Goal: Information Seeking & Learning: Understand process/instructions

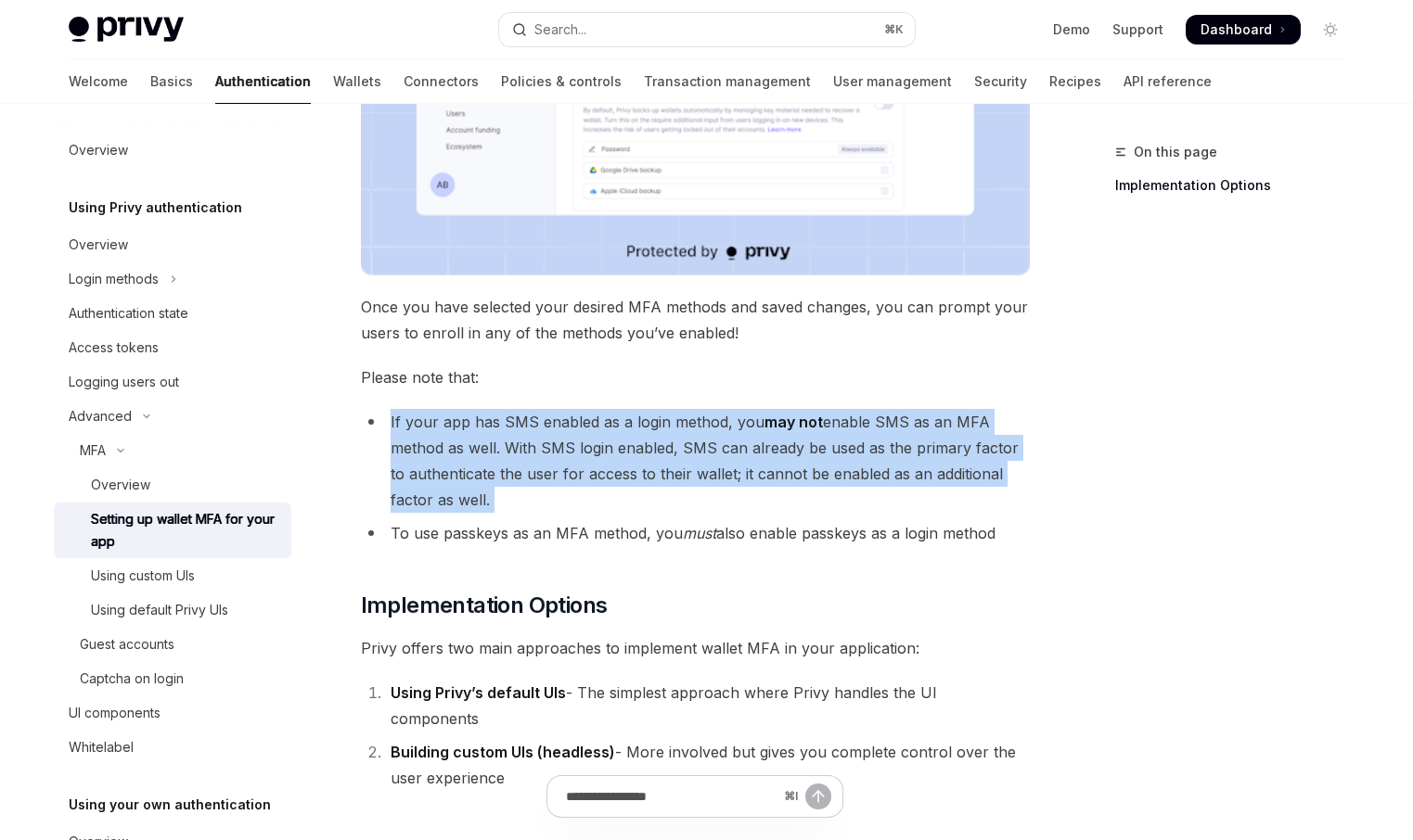
scroll to position [580, 0]
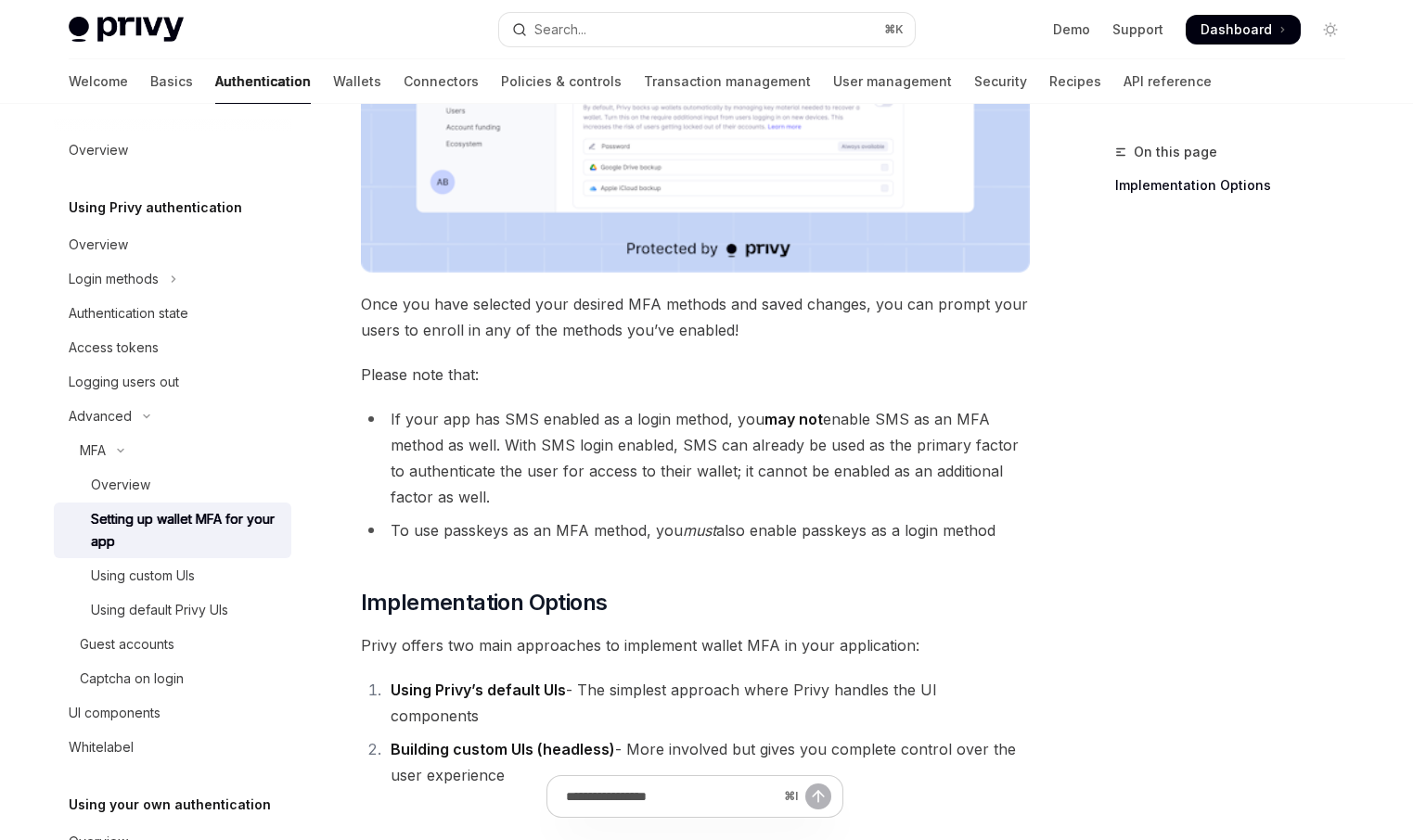
click at [836, 534] on li "To use passkeys as an MFA method, you must also enable passkeys as a login meth…" at bounding box center [696, 530] width 669 height 26
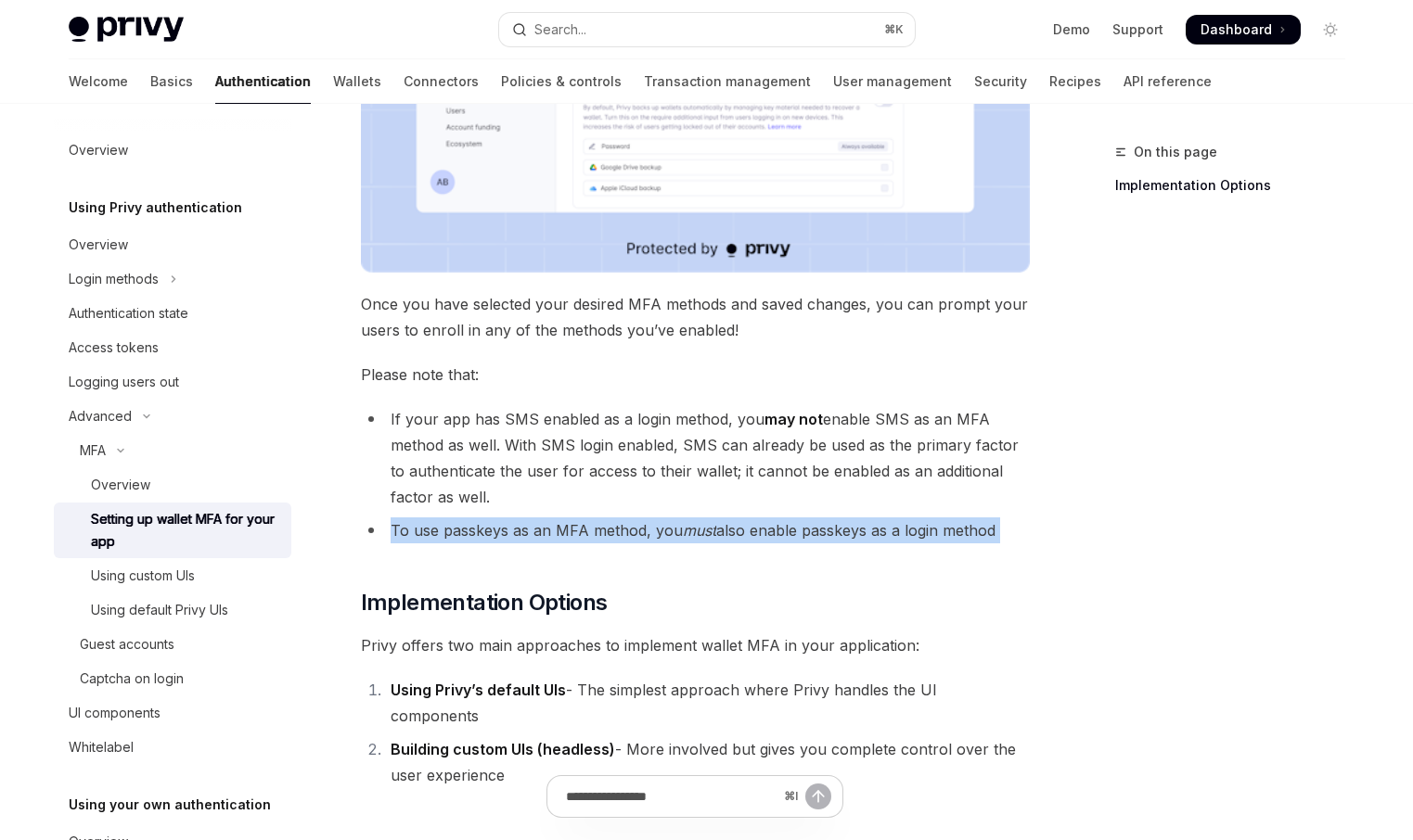
click at [836, 534] on li "To use passkeys as an MFA method, you must also enable passkeys as a login meth…" at bounding box center [696, 530] width 669 height 26
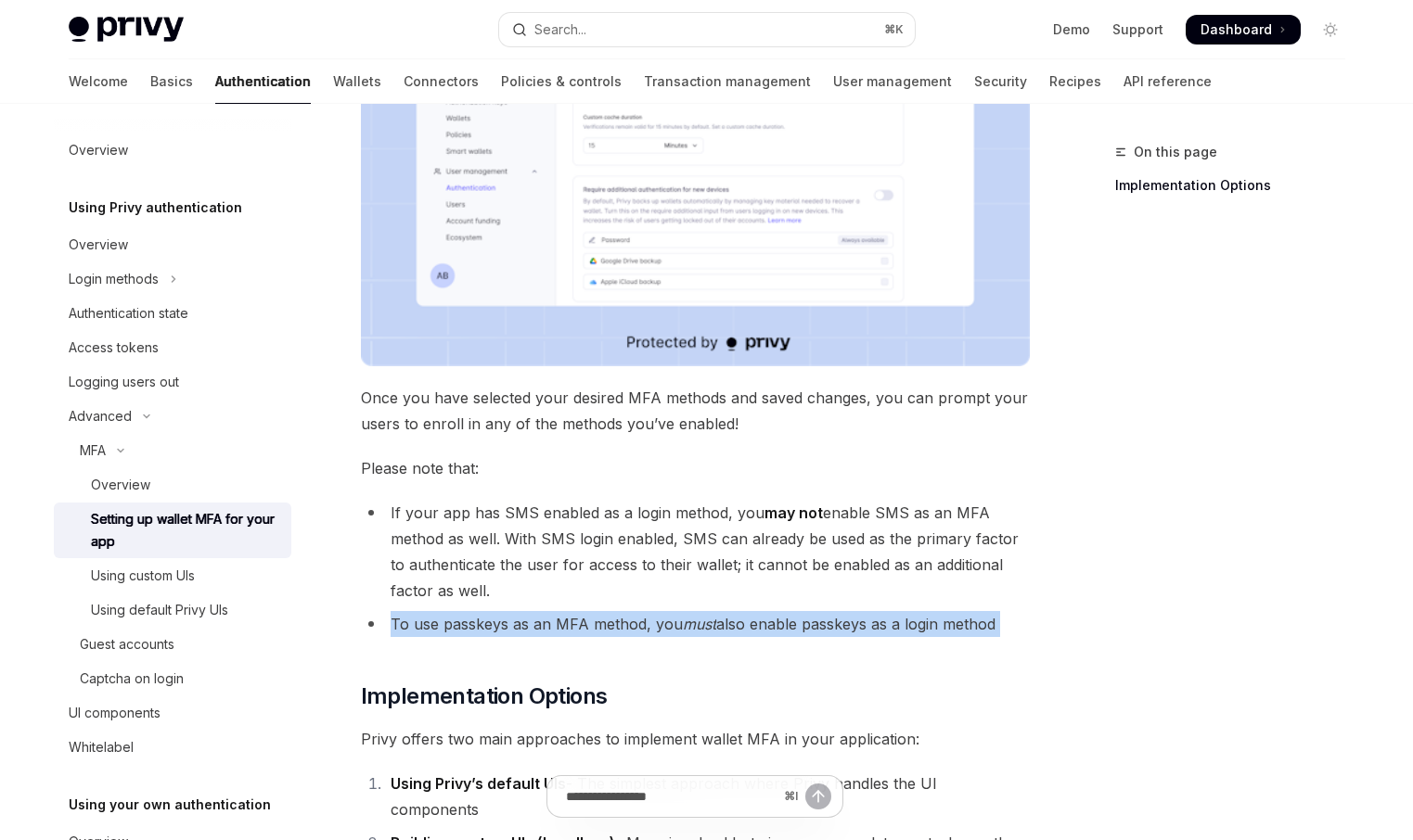
scroll to position [465, 0]
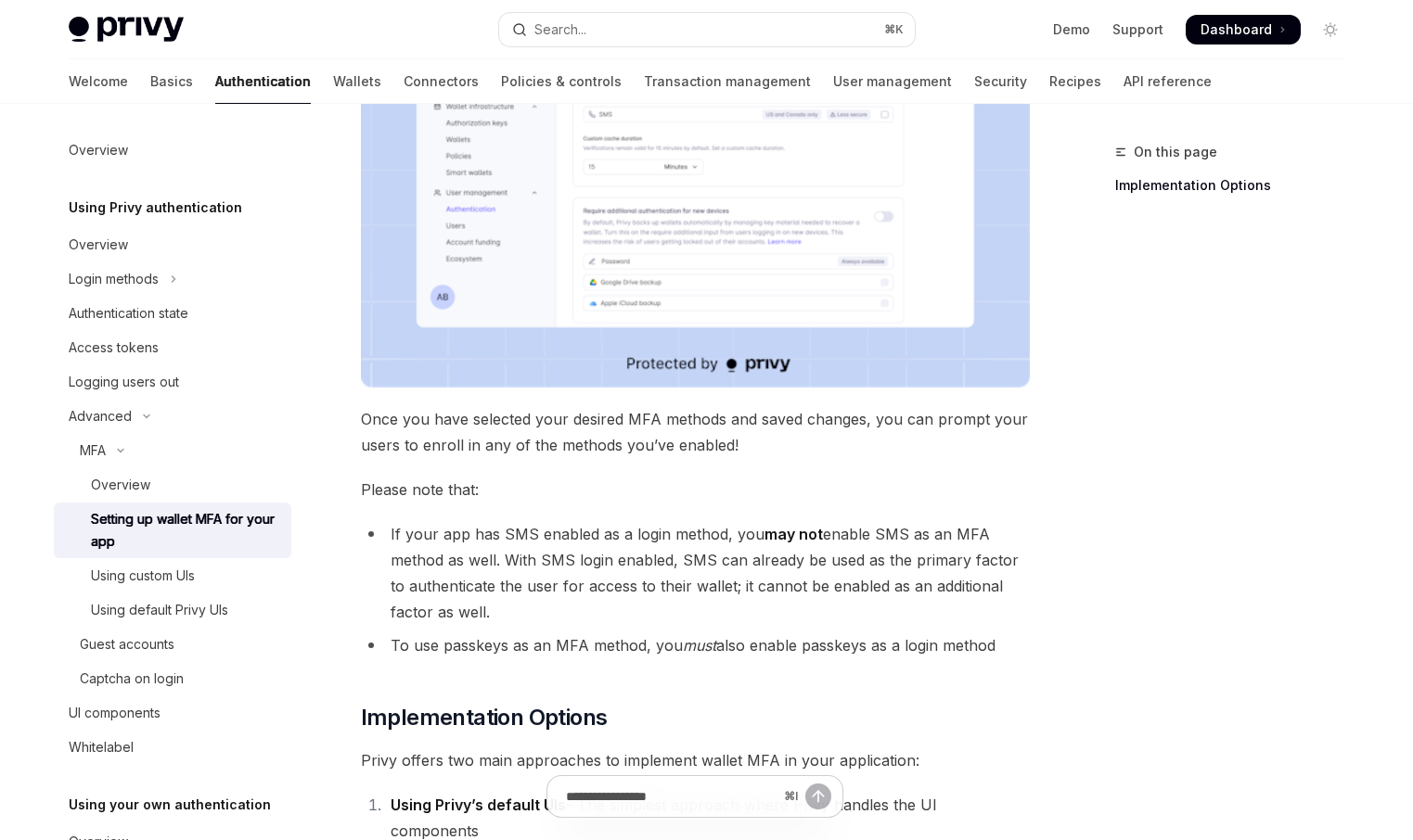
click at [833, 539] on li "If your app has SMS enabled as a login method, you may not enable SMS as an MFA…" at bounding box center [696, 573] width 669 height 104
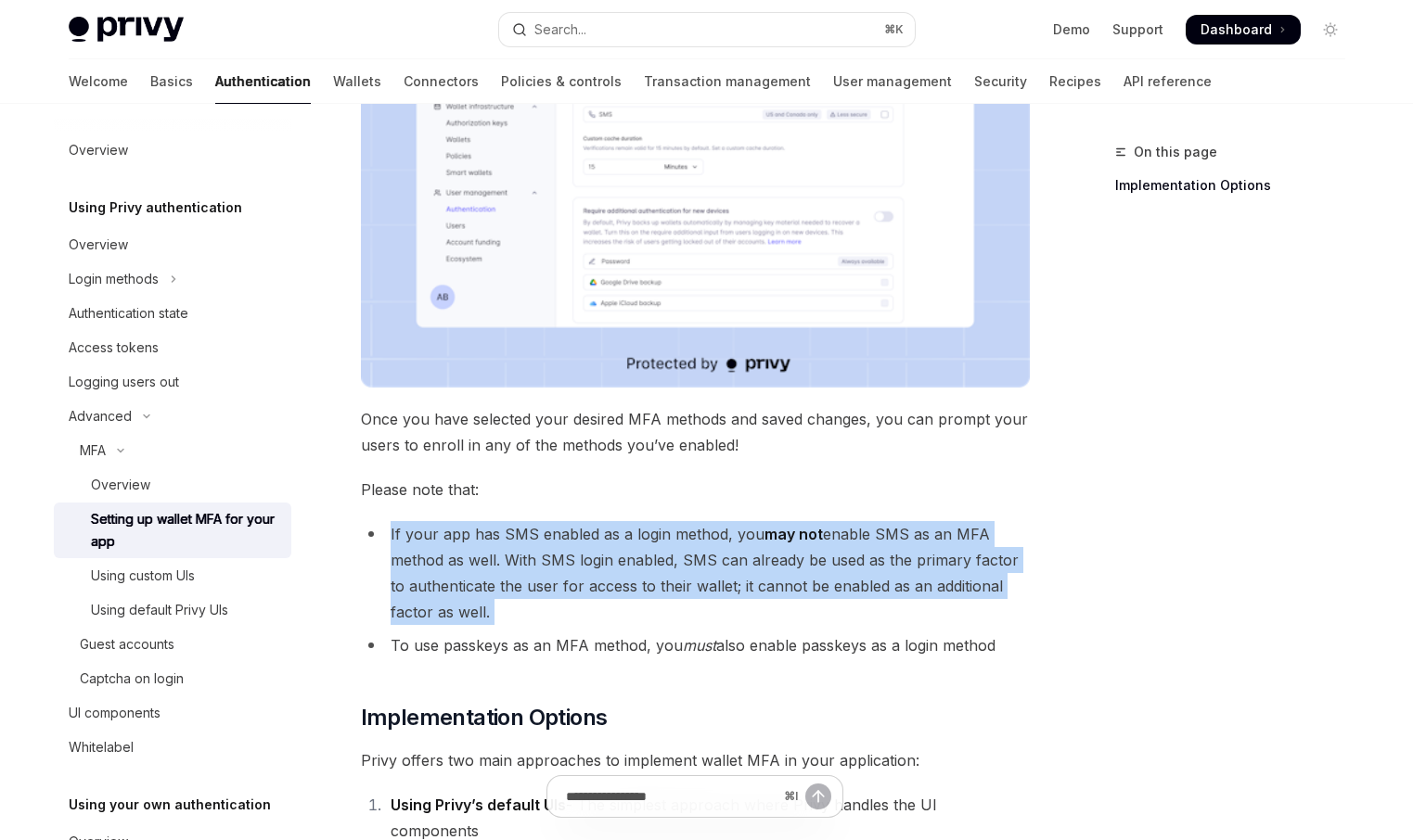
click at [833, 539] on li "If your app has SMS enabled as a login method, you may not enable SMS as an MFA…" at bounding box center [696, 573] width 669 height 104
click at [211, 606] on div "Using default Privy UIs" at bounding box center [159, 610] width 138 height 23
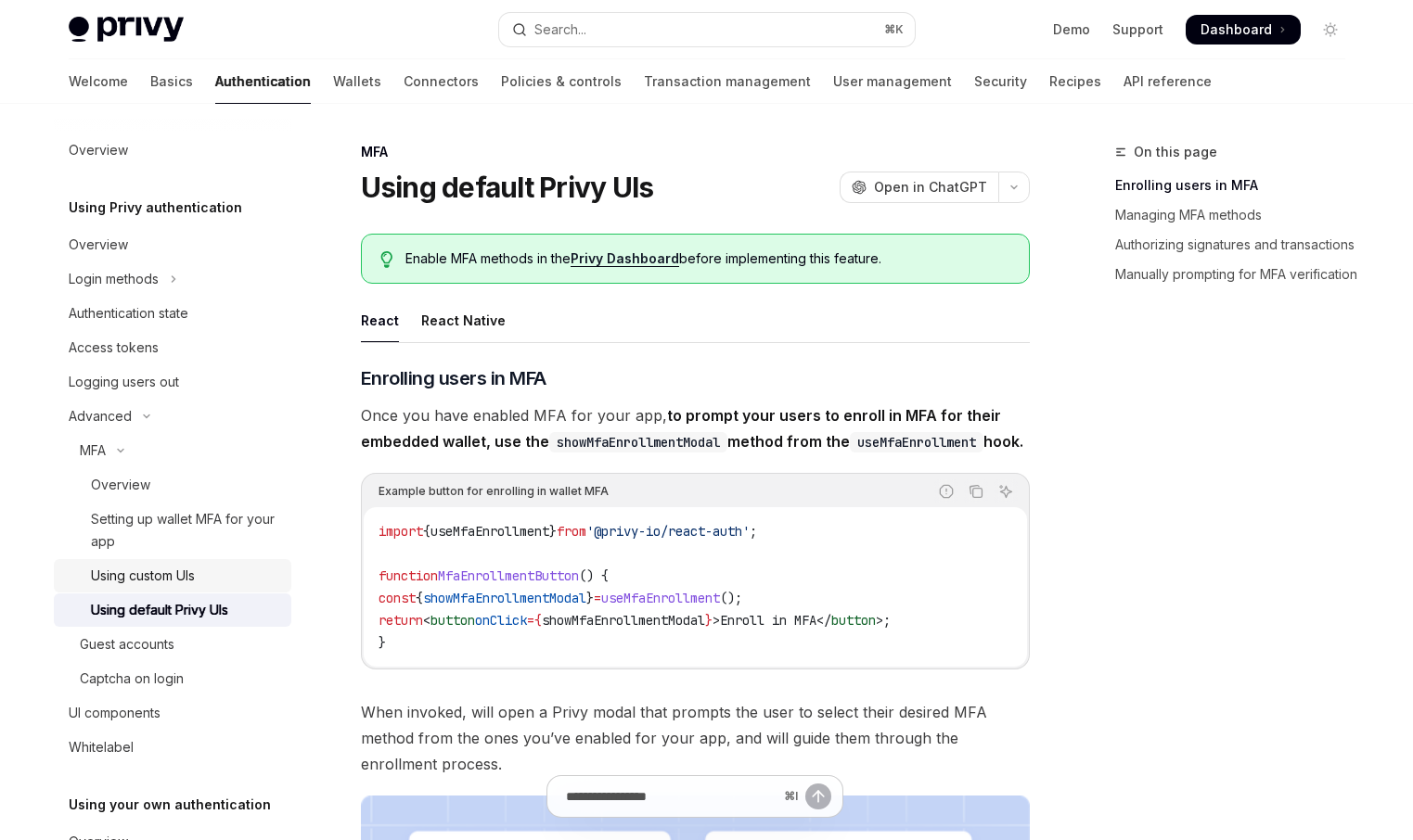
click at [215, 583] on div "Using custom UIs" at bounding box center [185, 576] width 189 height 23
type textarea "*"
